Goal: Navigation & Orientation: Find specific page/section

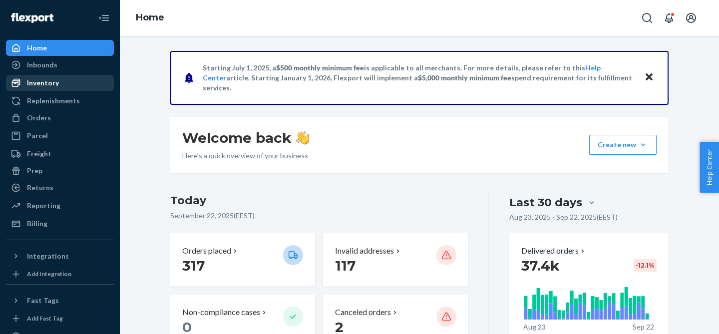
click at [52, 83] on div "Inventory" at bounding box center [43, 83] width 32 height 10
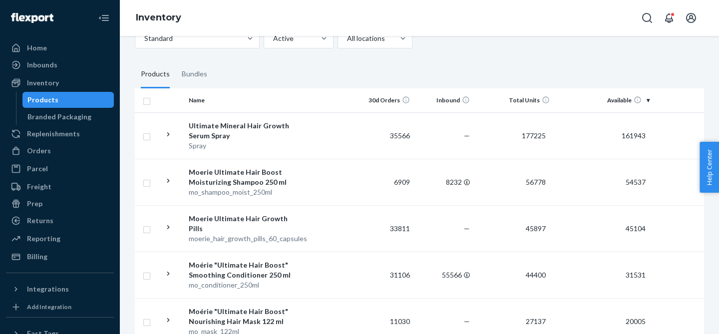
scroll to position [66, 0]
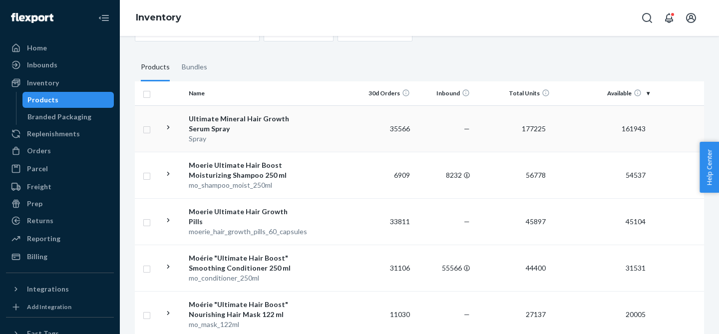
click at [205, 119] on div "Ultimate Mineral Hair Growth Serum Spray" at bounding box center [241, 124] width 104 height 20
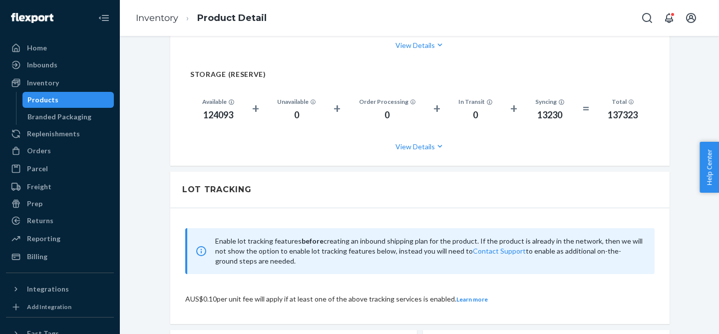
scroll to position [855, 0]
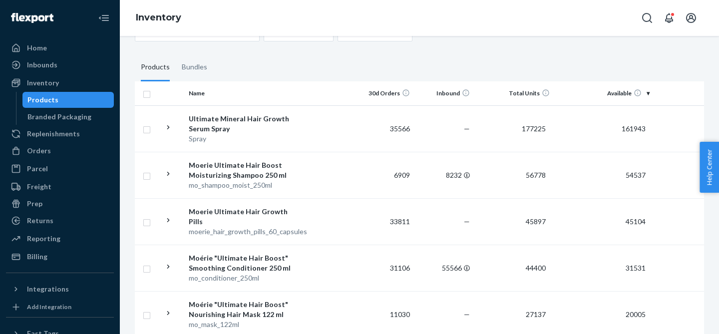
scroll to position [68, 0]
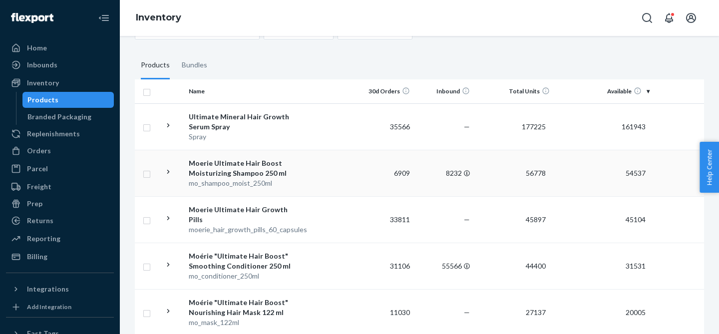
click at [236, 169] on div "Moerie Ultimate Hair Boost Moisturizing Shampoo 250 ml" at bounding box center [241, 168] width 104 height 20
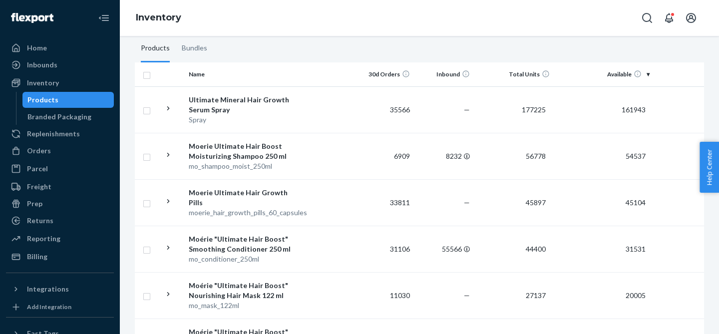
scroll to position [198, 0]
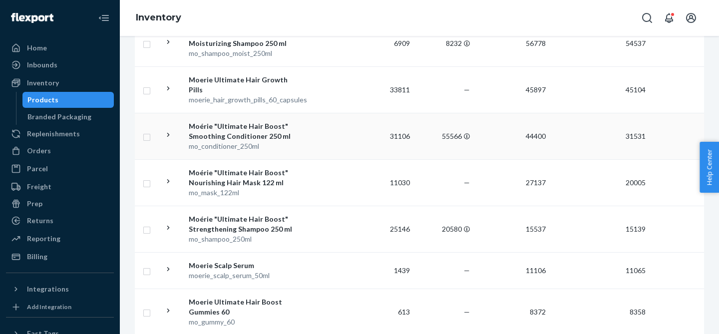
click at [246, 134] on div "Moérie "Ultimate Hair Boost" Smoothing Conditioner 250 ml" at bounding box center [241, 131] width 104 height 20
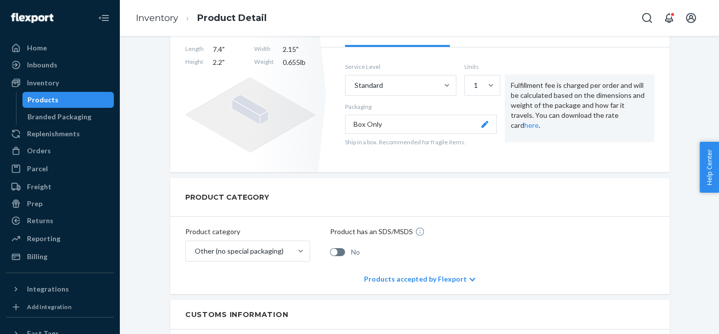
scroll to position [195, 0]
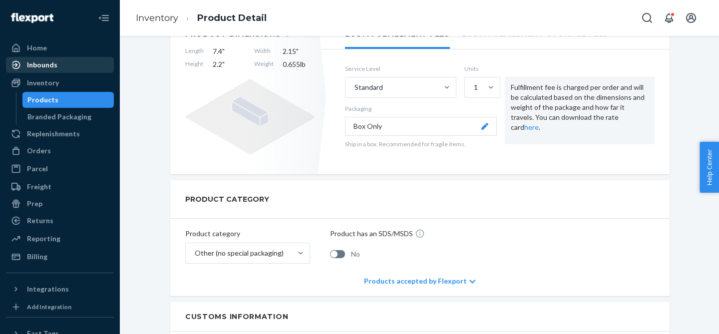
click at [59, 61] on div "Inbounds" at bounding box center [60, 65] width 106 height 14
